Goal: Check status: Check status

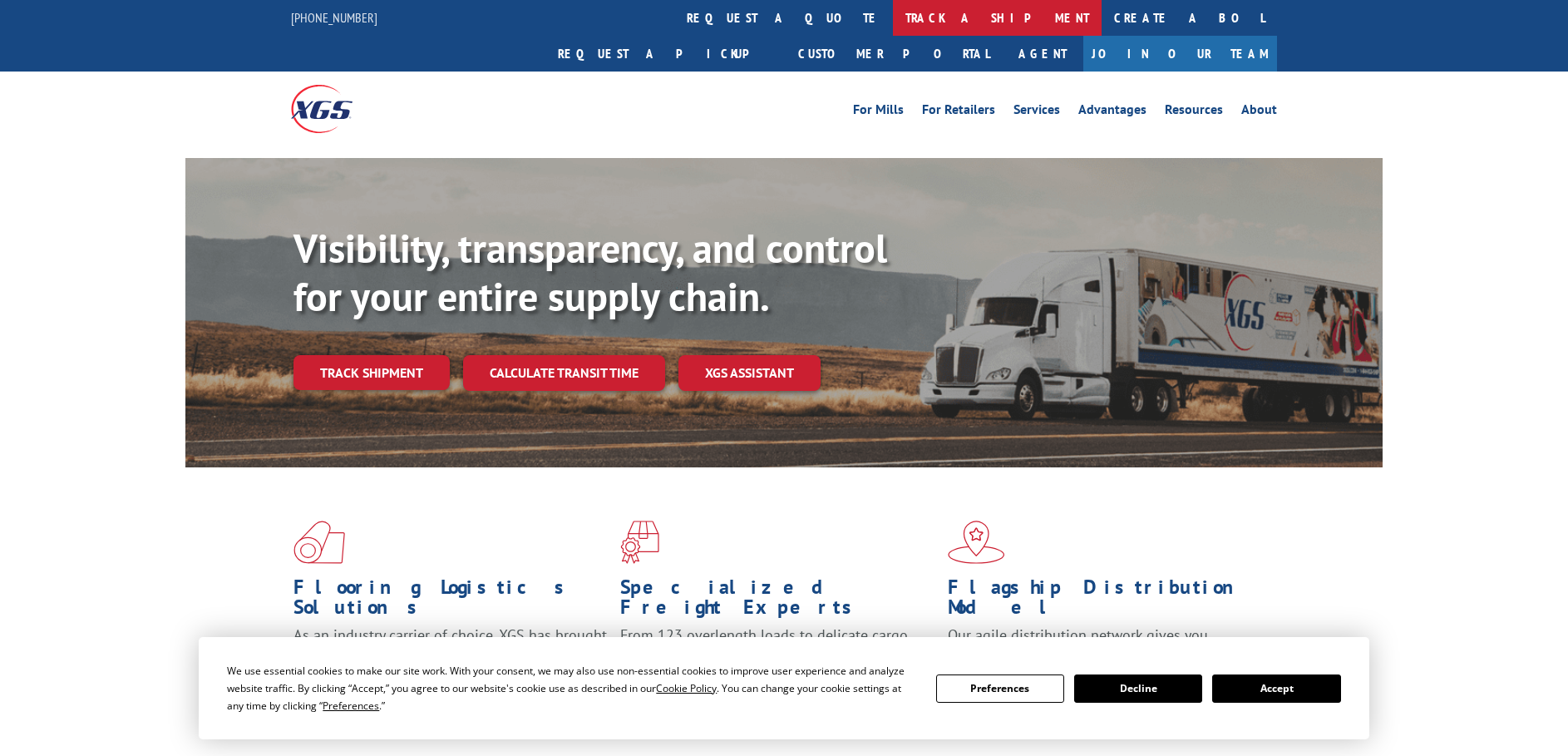
click at [893, 21] on link "track a shipment" at bounding box center [997, 18] width 209 height 36
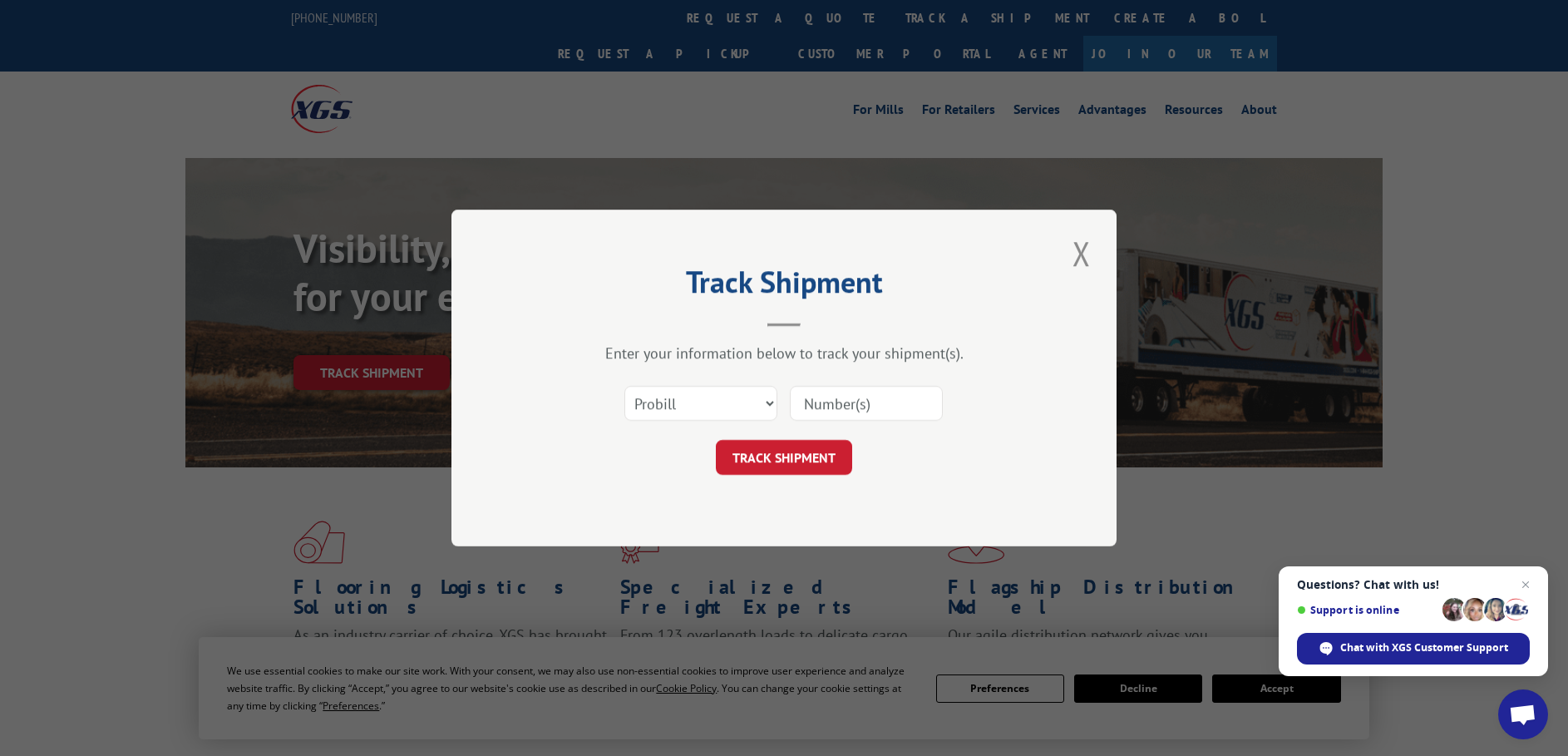
click at [825, 407] on input at bounding box center [866, 402] width 153 height 35
type input "17308771"
click at [805, 462] on button "TRACK SHIPMENT" at bounding box center [784, 457] width 136 height 35
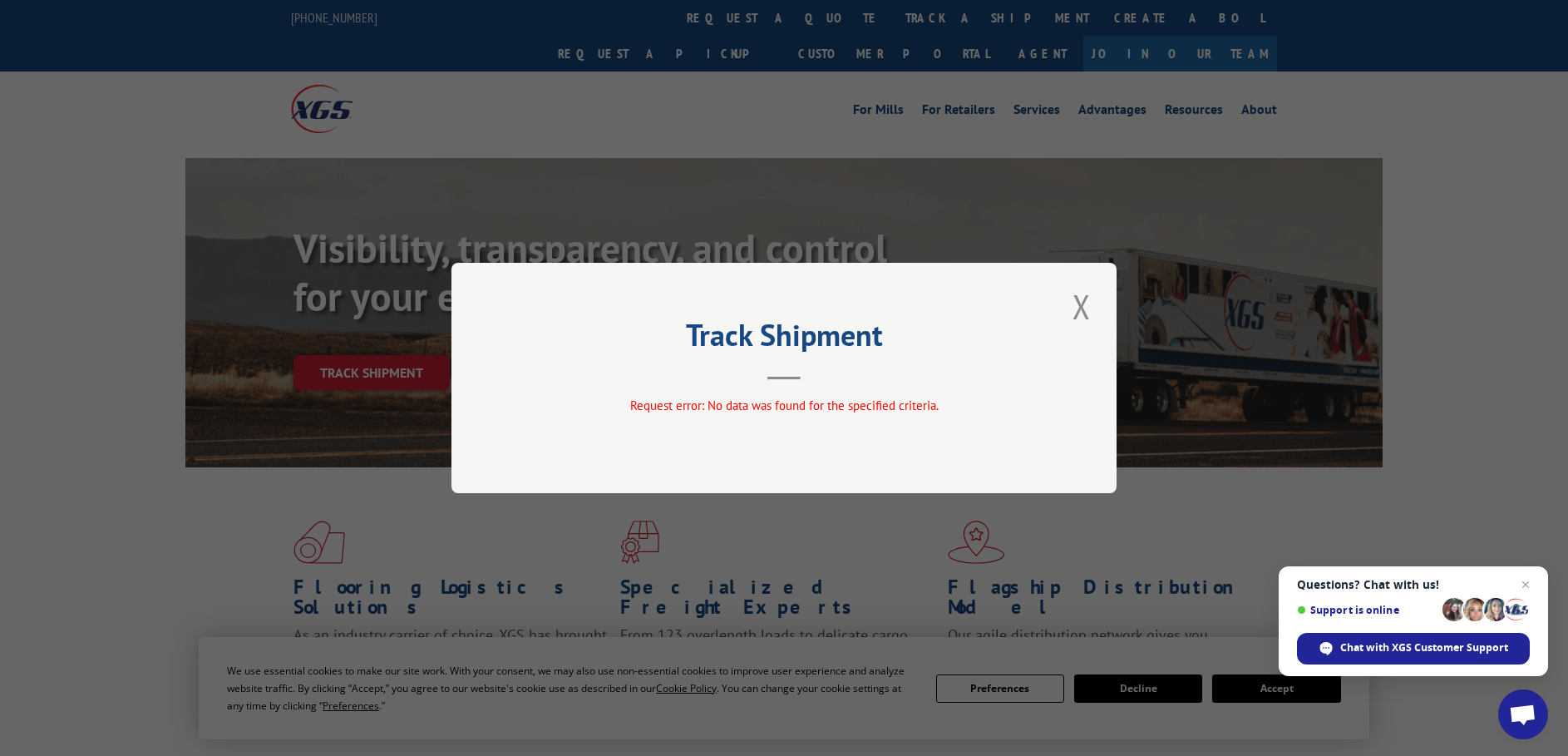
click at [772, 376] on header "Track Shipment" at bounding box center [784, 351] width 499 height 56
click at [1092, 312] on button "Close modal" at bounding box center [1082, 306] width 29 height 45
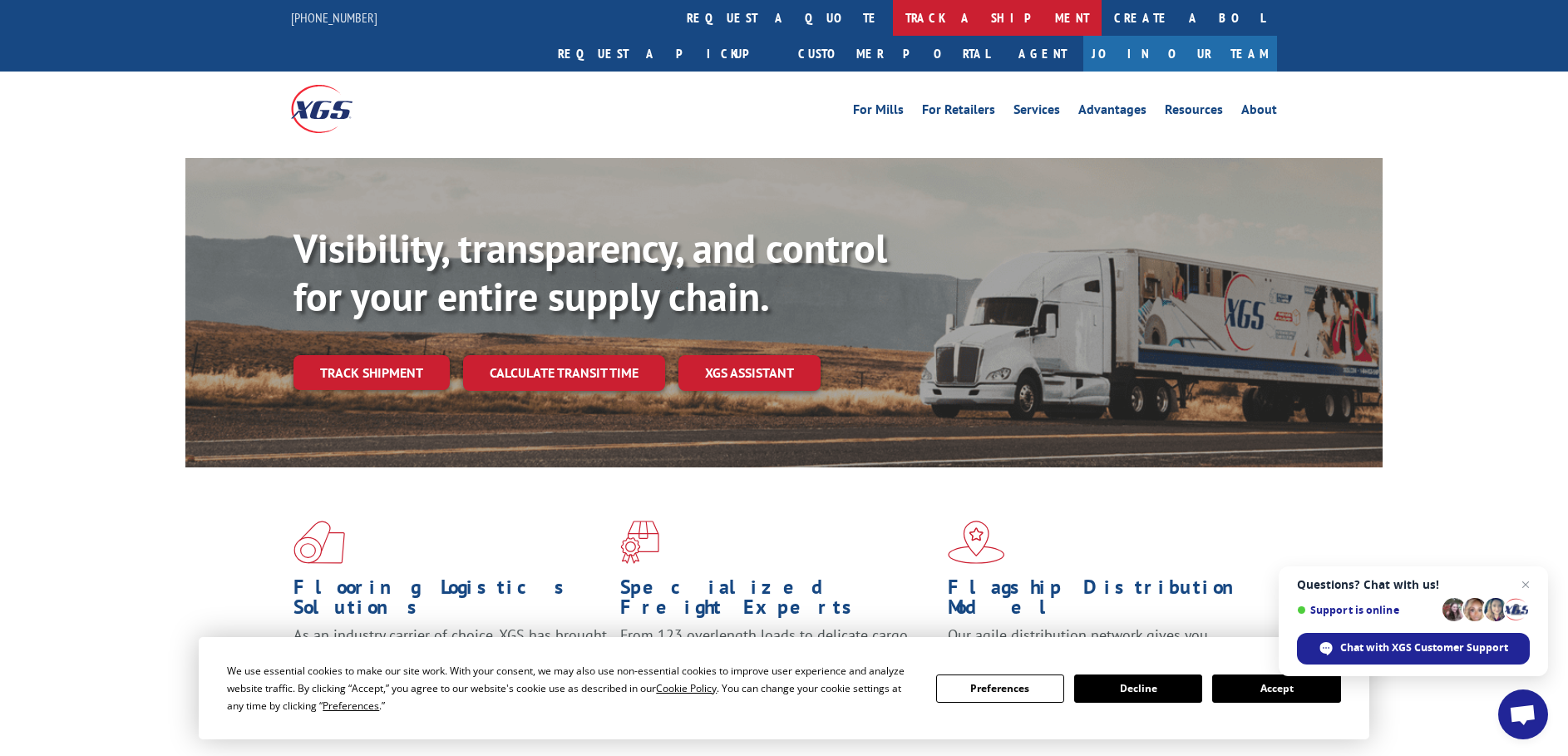
click at [893, 19] on link "track a shipment" at bounding box center [997, 18] width 209 height 36
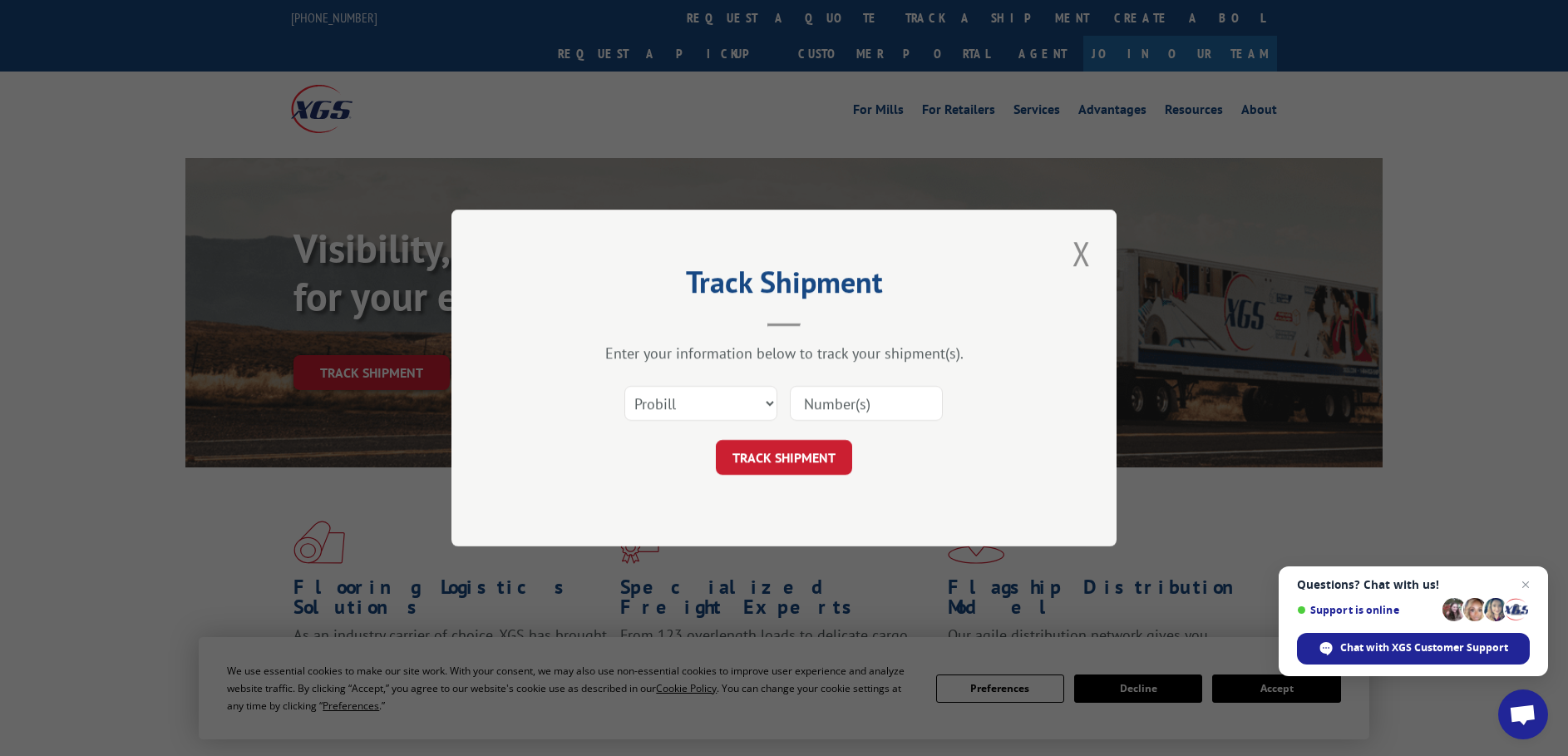
click at [810, 401] on input at bounding box center [866, 402] width 153 height 35
click at [807, 395] on input at bounding box center [866, 402] width 153 height 35
type input "17308771"
click at [804, 456] on button "TRACK SHIPMENT" at bounding box center [784, 457] width 136 height 35
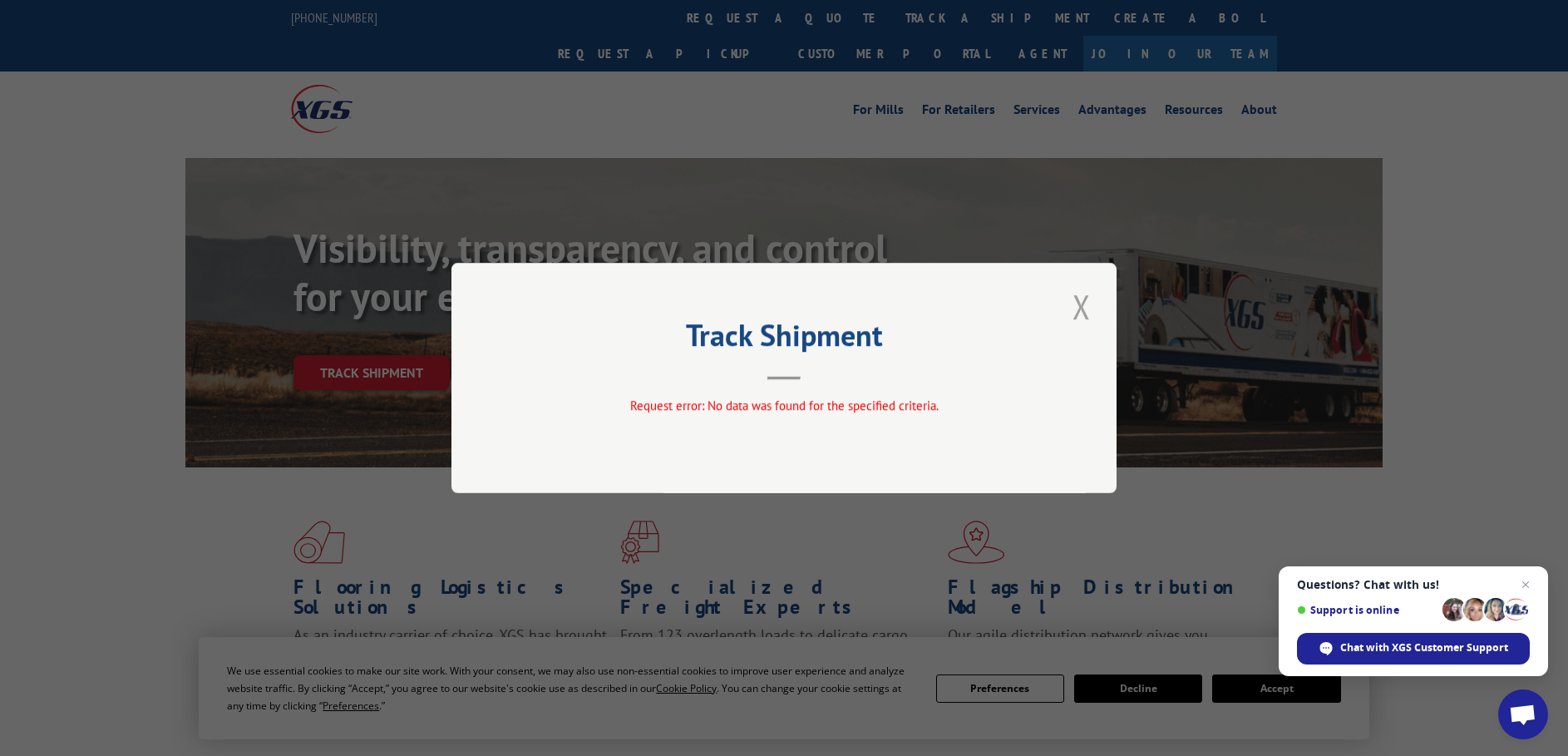
click at [1090, 307] on button "Close modal" at bounding box center [1082, 306] width 29 height 45
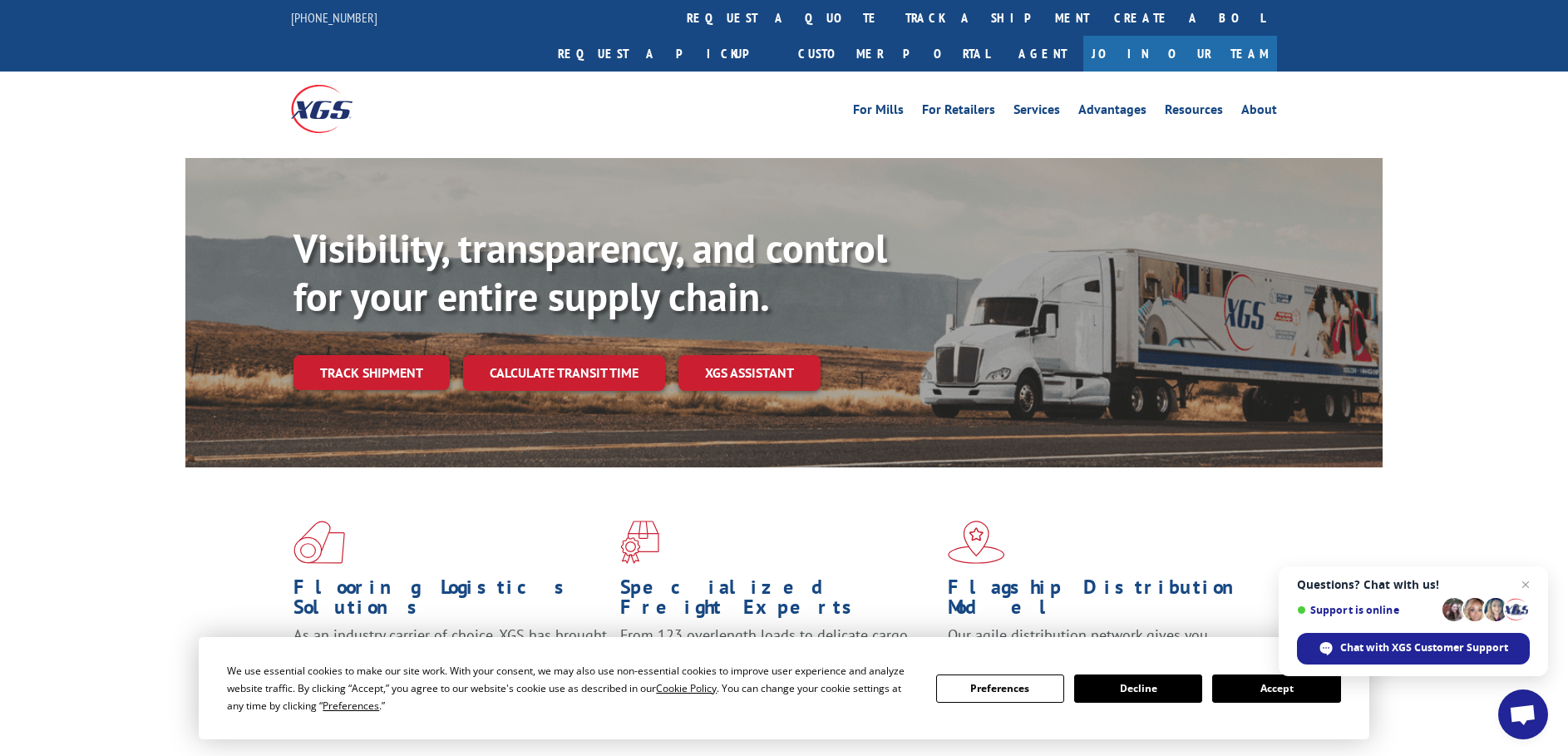
click at [1496, 612] on span "Open chat" at bounding box center [1496, 610] width 24 height 24
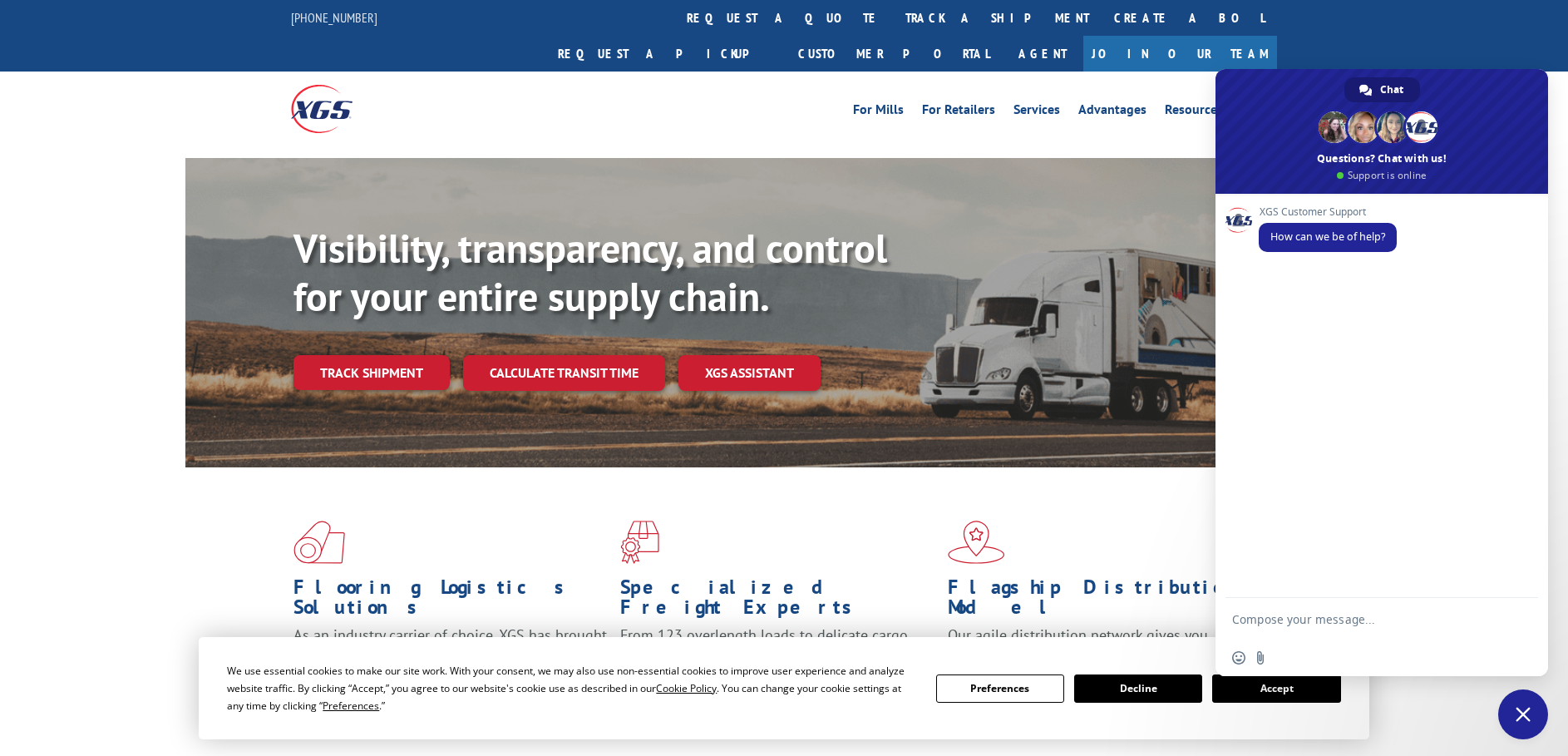
drag, startPoint x: 1396, startPoint y: 269, endPoint x: 1476, endPoint y: 340, distance: 107.0
